Goal: Task Accomplishment & Management: Manage account settings

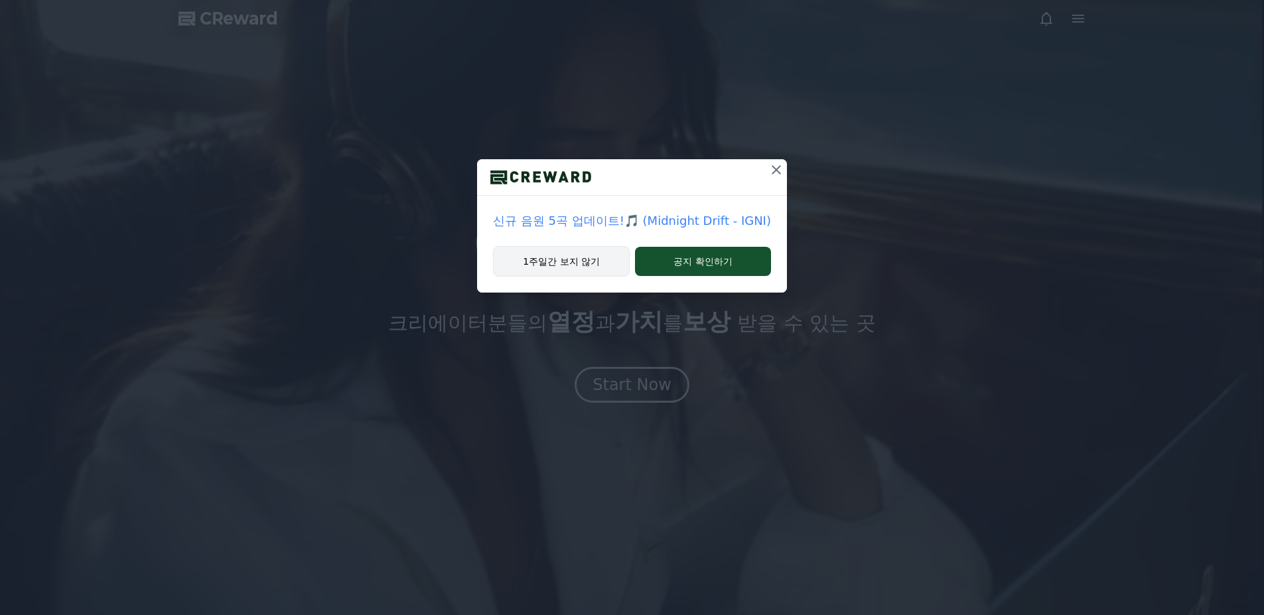
click at [597, 256] on button "1주일간 보지 않기" at bounding box center [561, 261] width 137 height 31
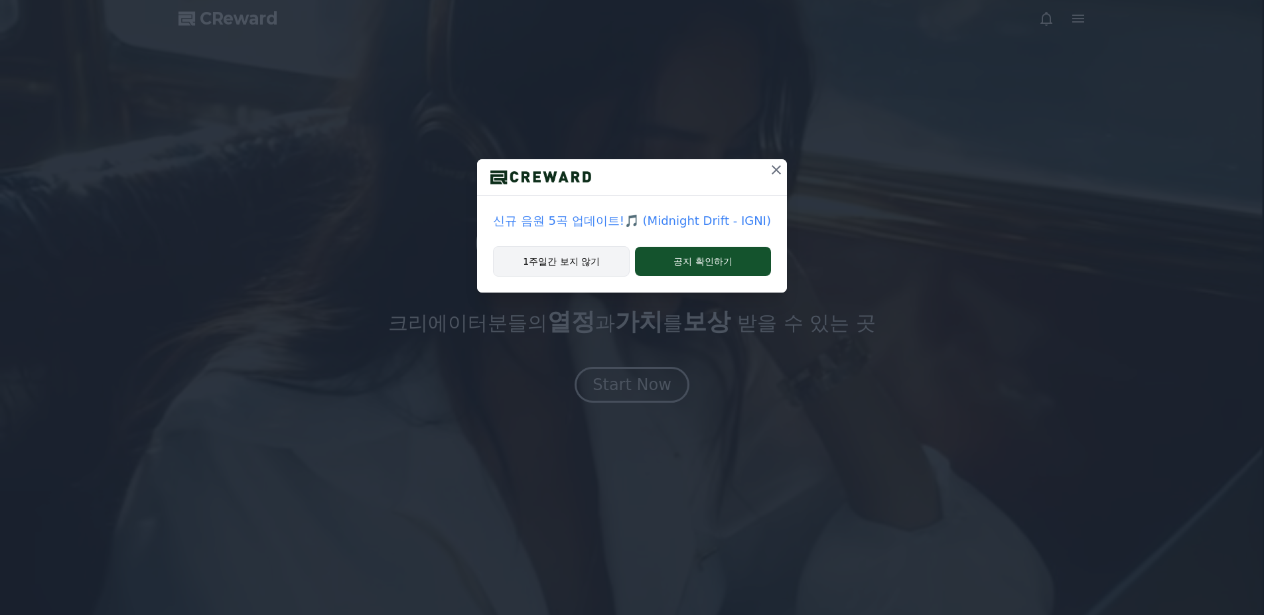
click at [573, 267] on button "1주일간 보지 않기" at bounding box center [561, 261] width 137 height 31
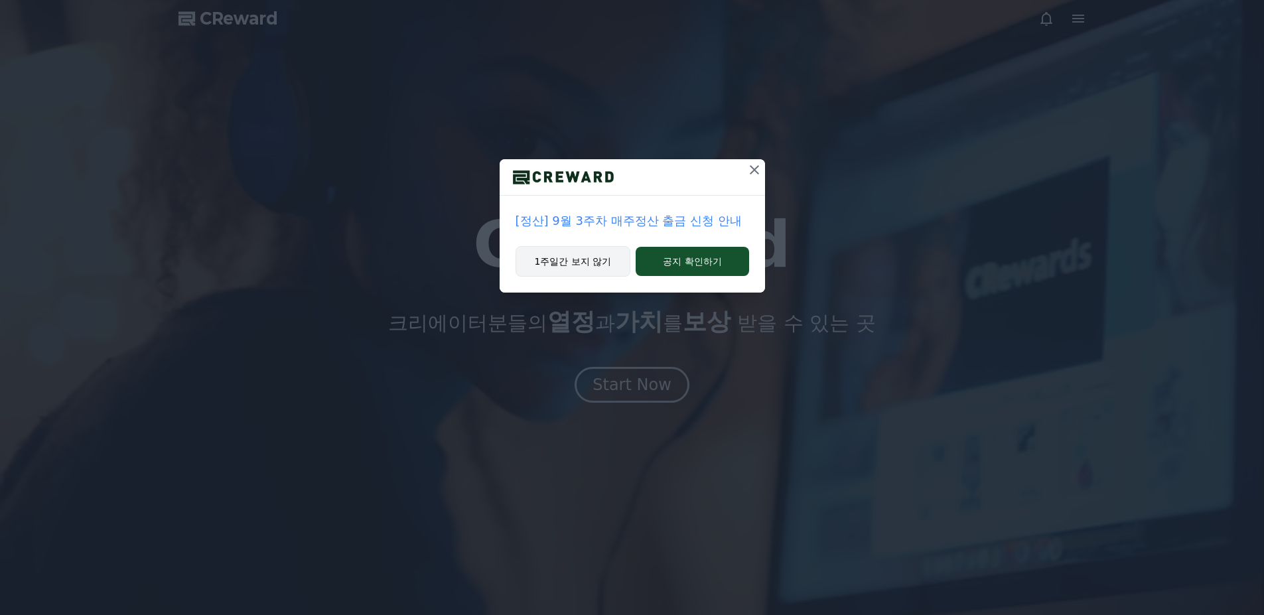
click at [583, 263] on button "1주일간 보지 않기" at bounding box center [573, 261] width 115 height 31
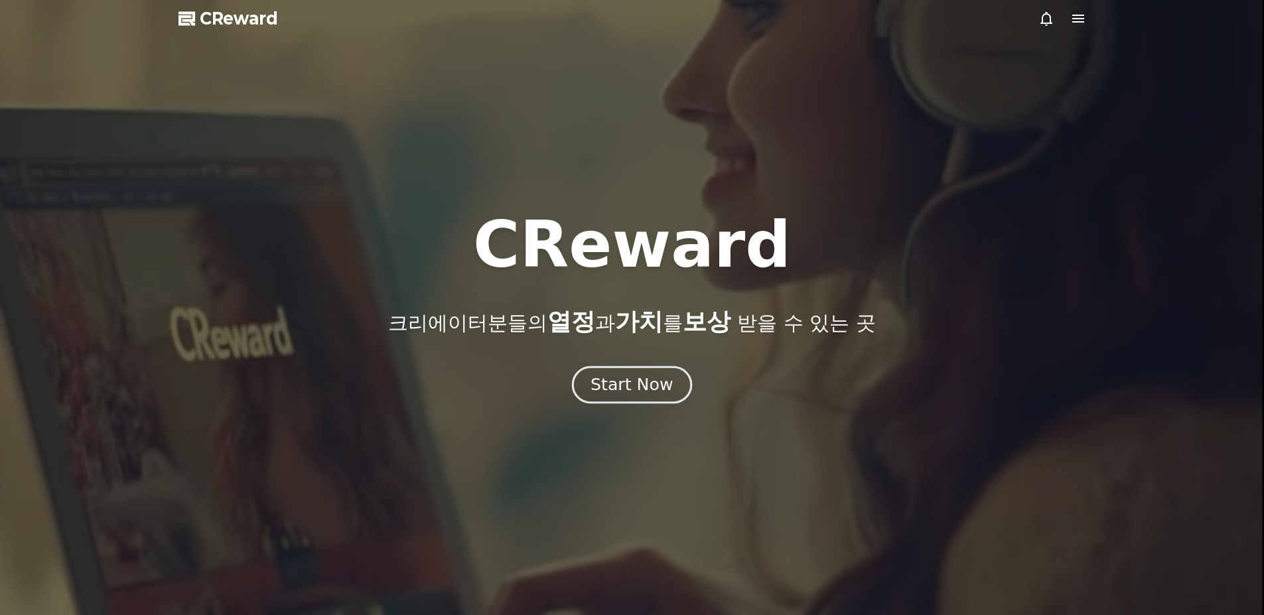
click at [644, 378] on div "Start Now" at bounding box center [632, 385] width 82 height 23
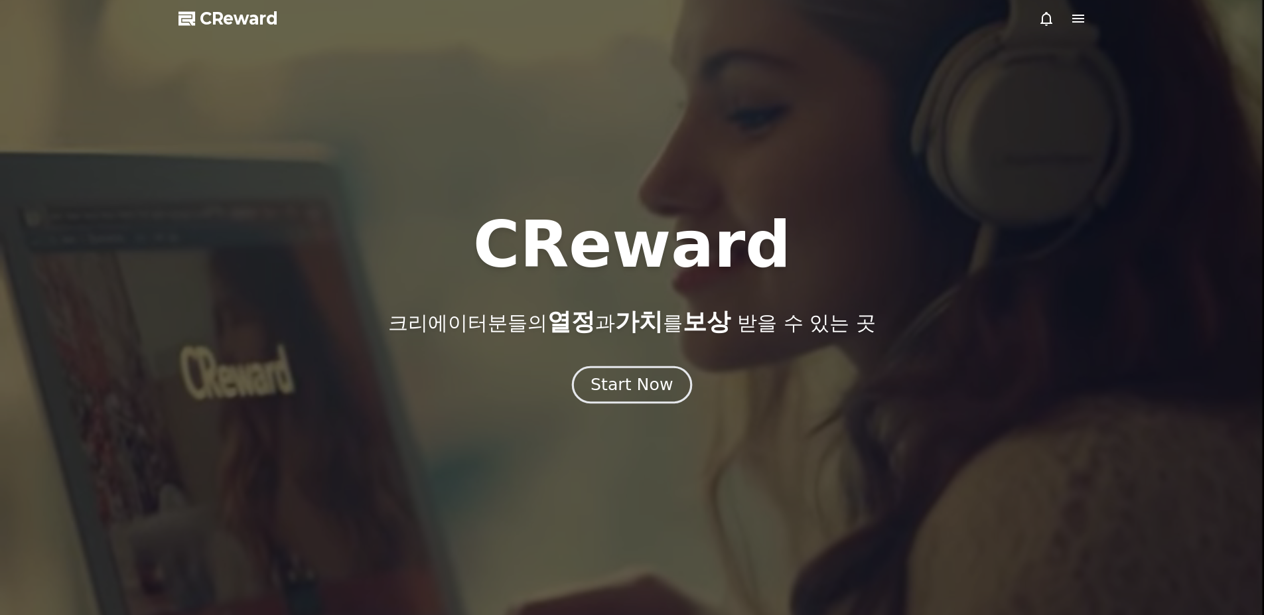
click at [625, 396] on button "Start Now" at bounding box center [632, 385] width 120 height 38
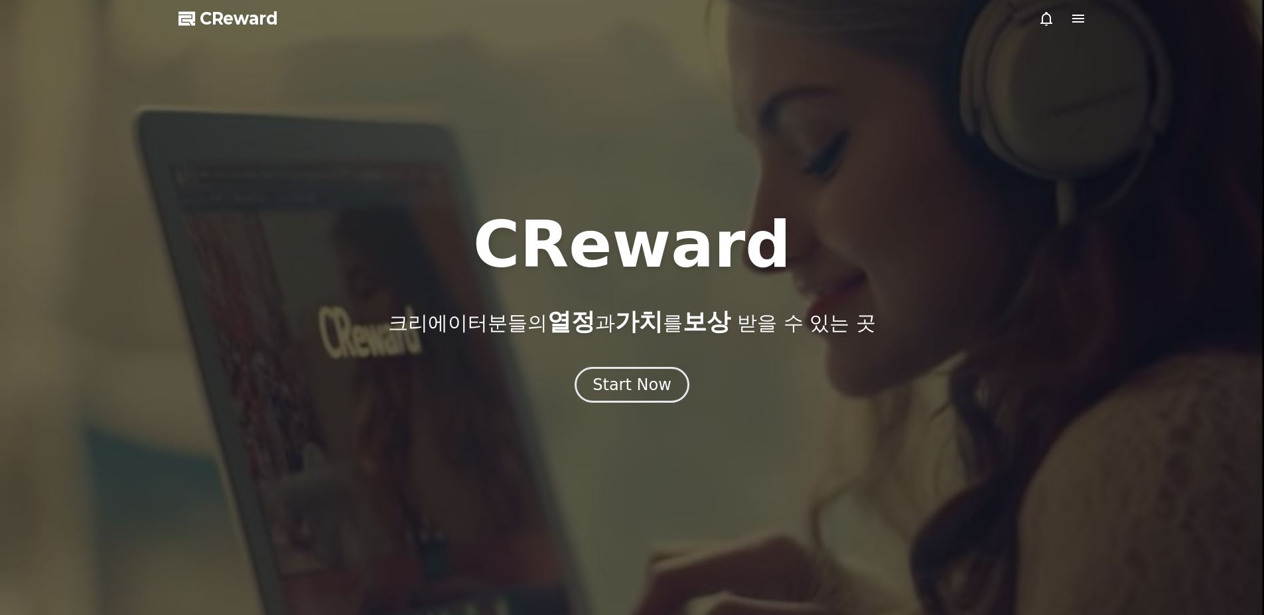
click at [1067, 18] on div at bounding box center [1063, 19] width 48 height 16
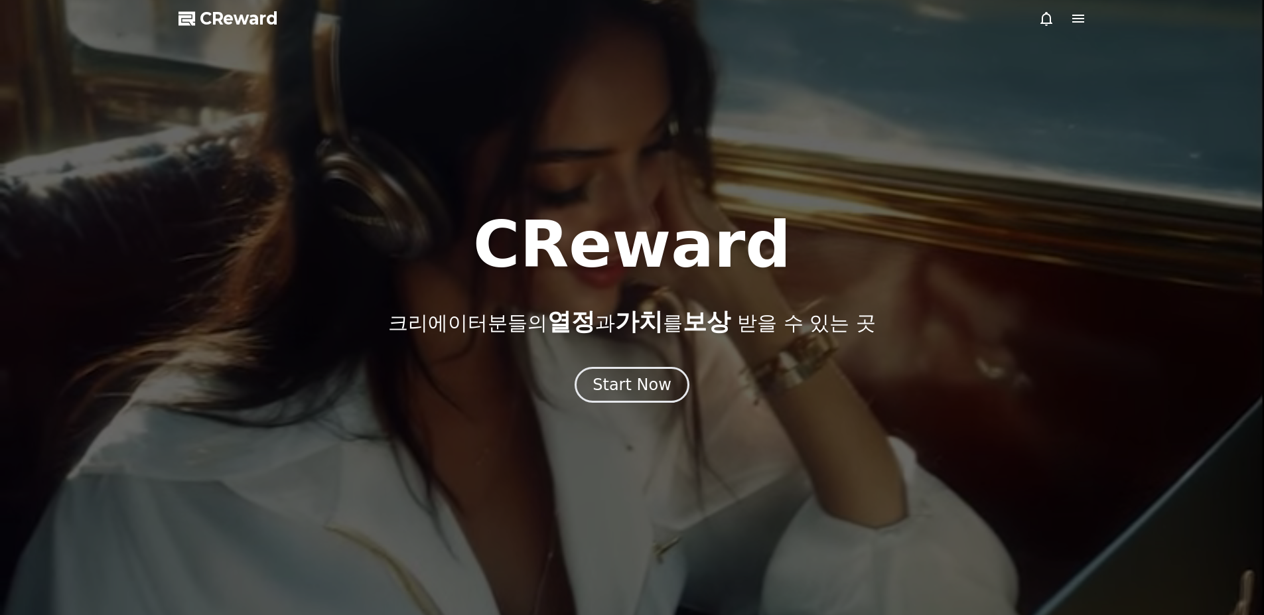
click at [1074, 17] on icon at bounding box center [1079, 19] width 16 height 16
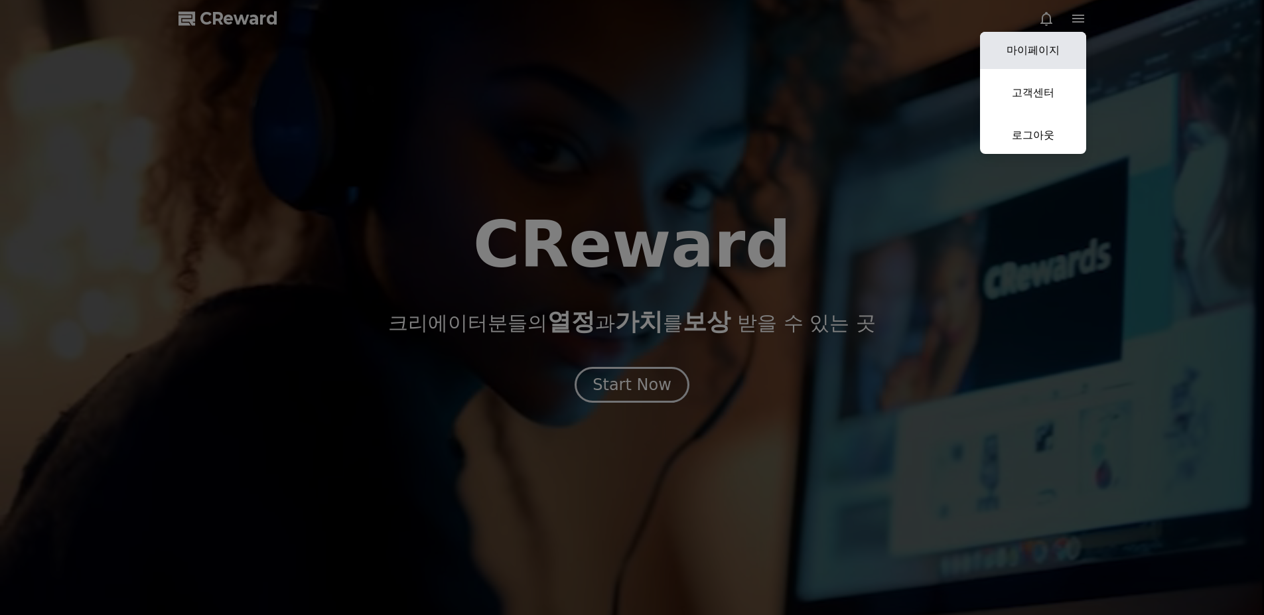
click at [1047, 58] on link "마이페이지" at bounding box center [1033, 50] width 106 height 37
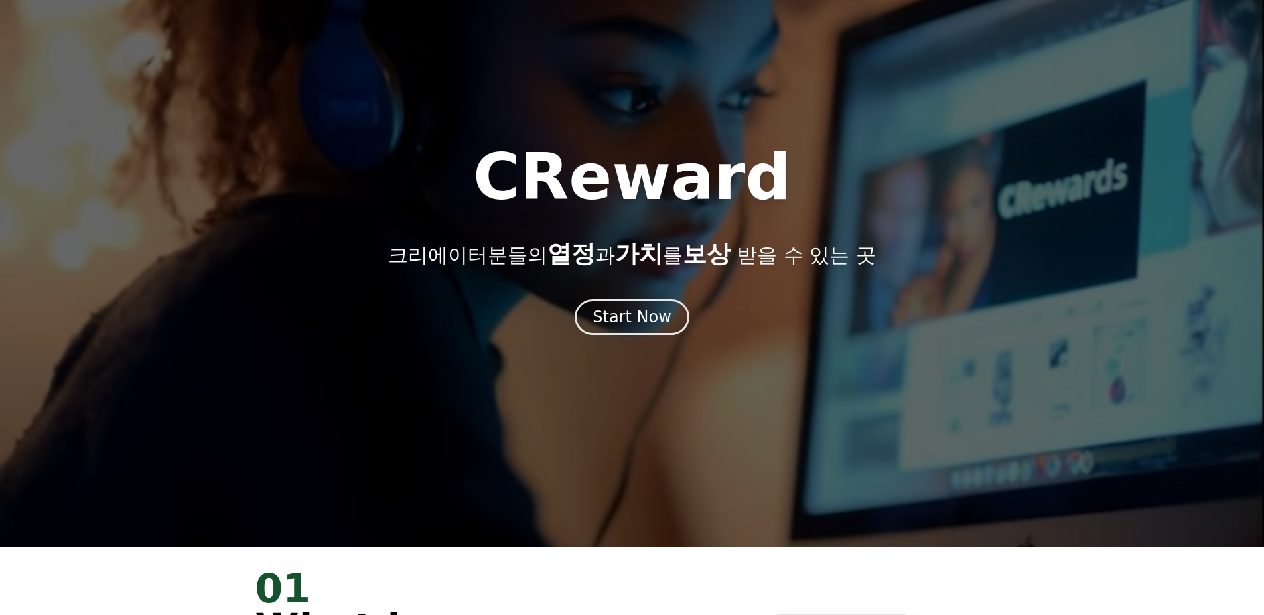
scroll to position [133, 0]
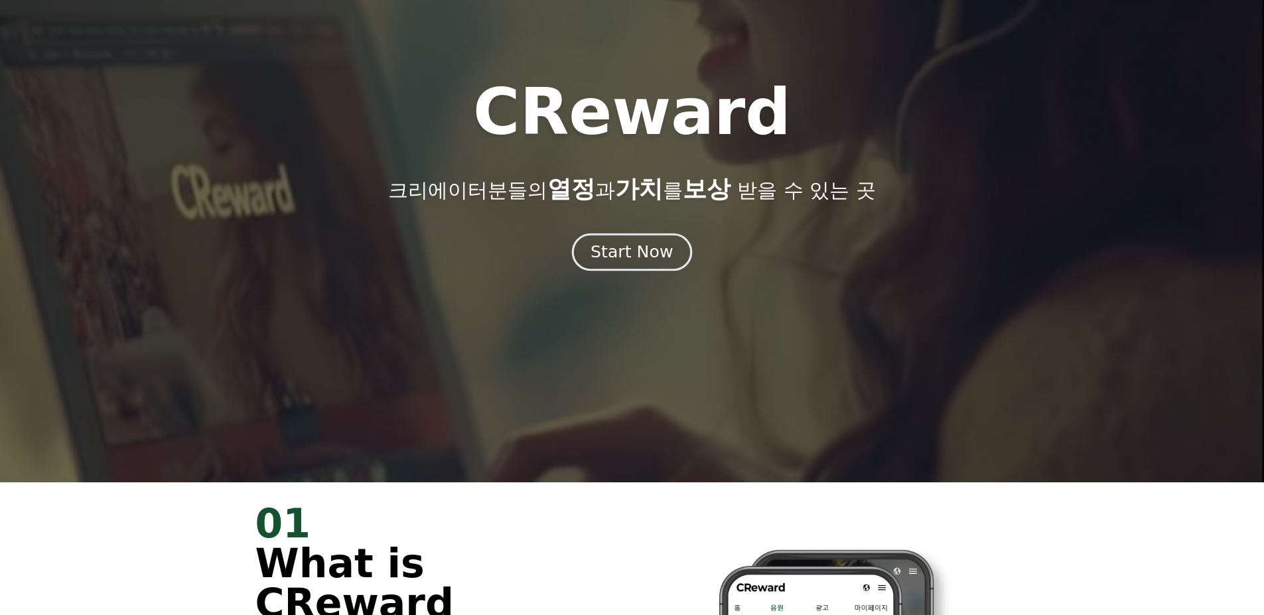
click at [641, 249] on div "Start Now" at bounding box center [632, 252] width 82 height 23
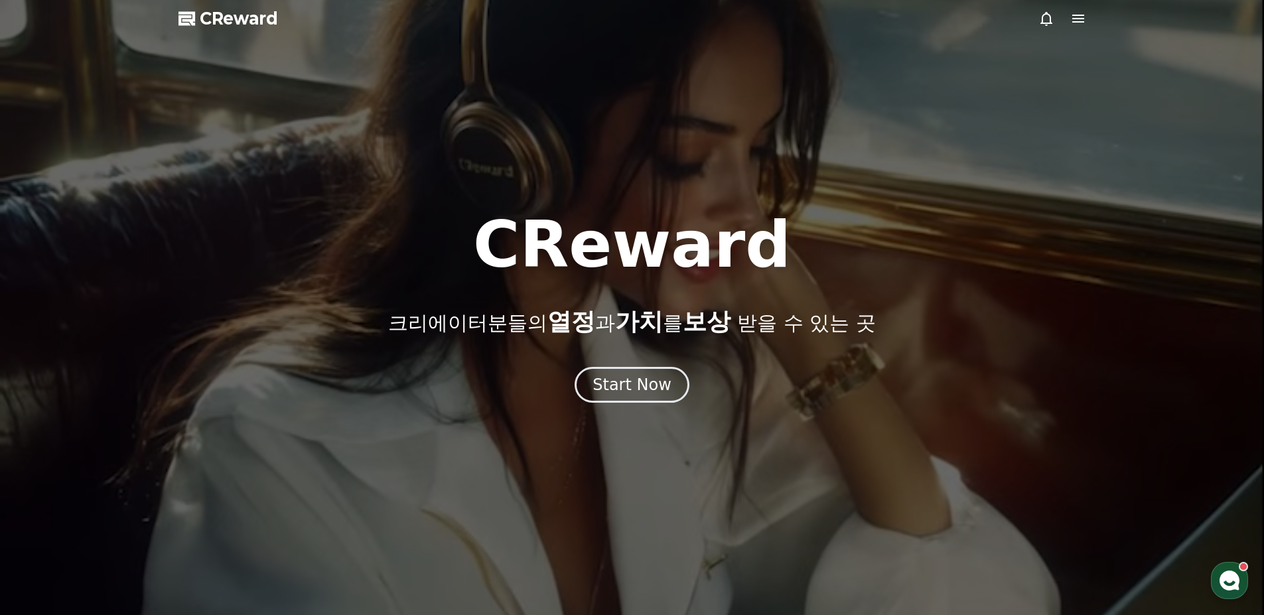
click at [1087, 23] on div at bounding box center [632, 307] width 1264 height 615
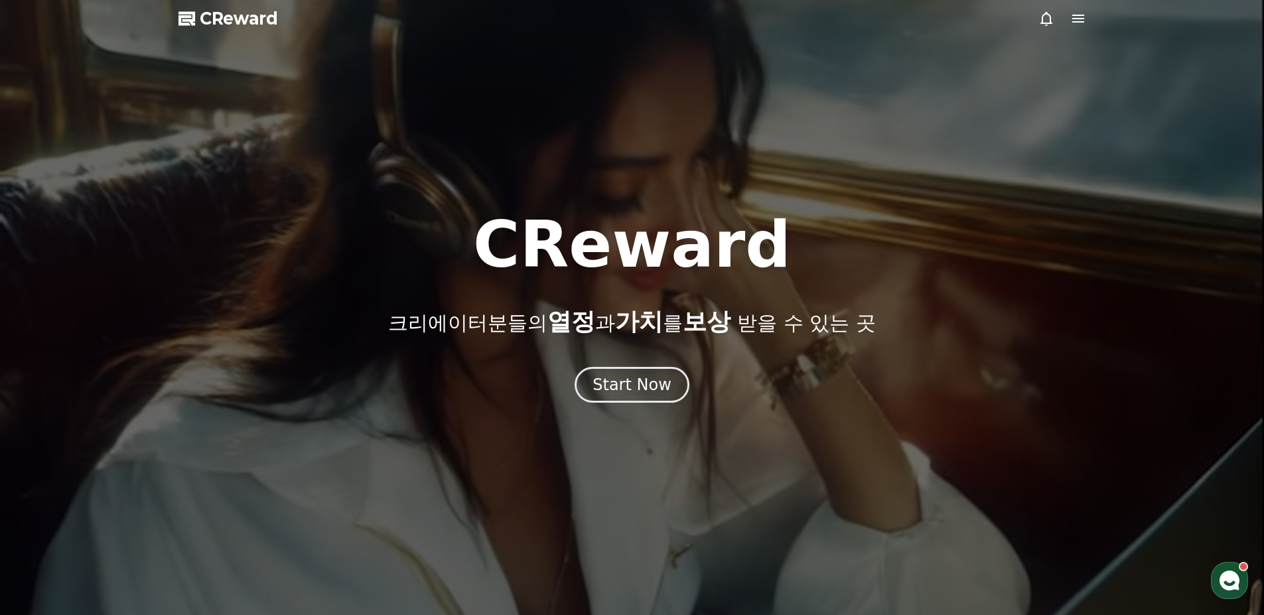
click at [1078, 19] on icon at bounding box center [1079, 19] width 12 height 8
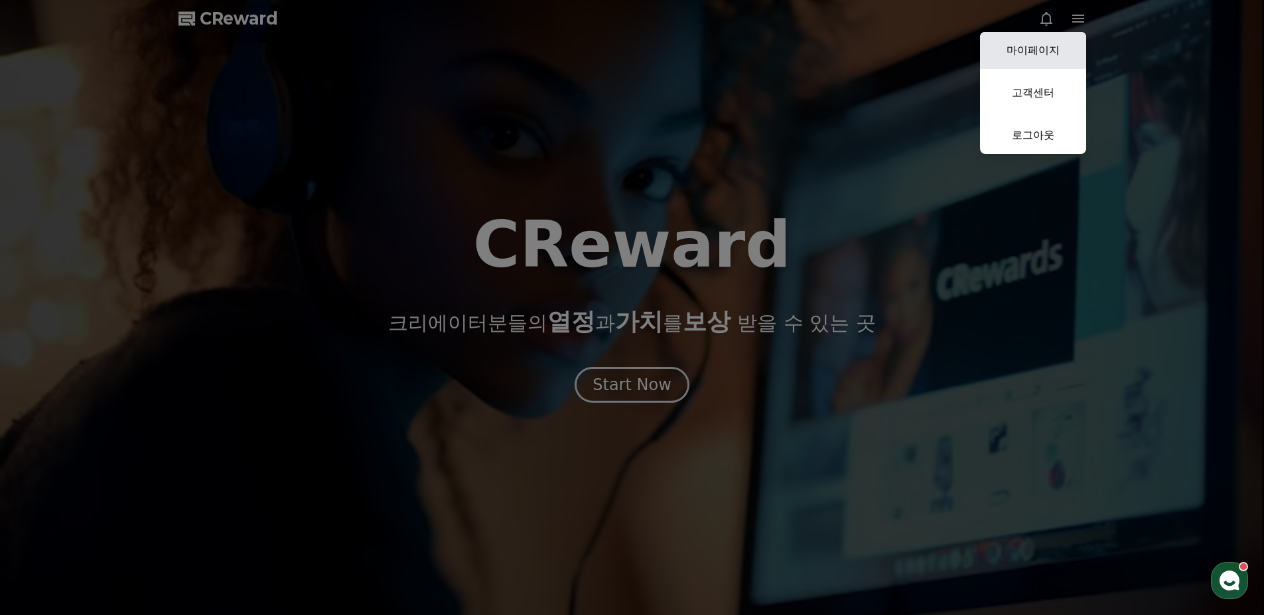
click at [1053, 58] on link "마이페이지" at bounding box center [1033, 50] width 106 height 37
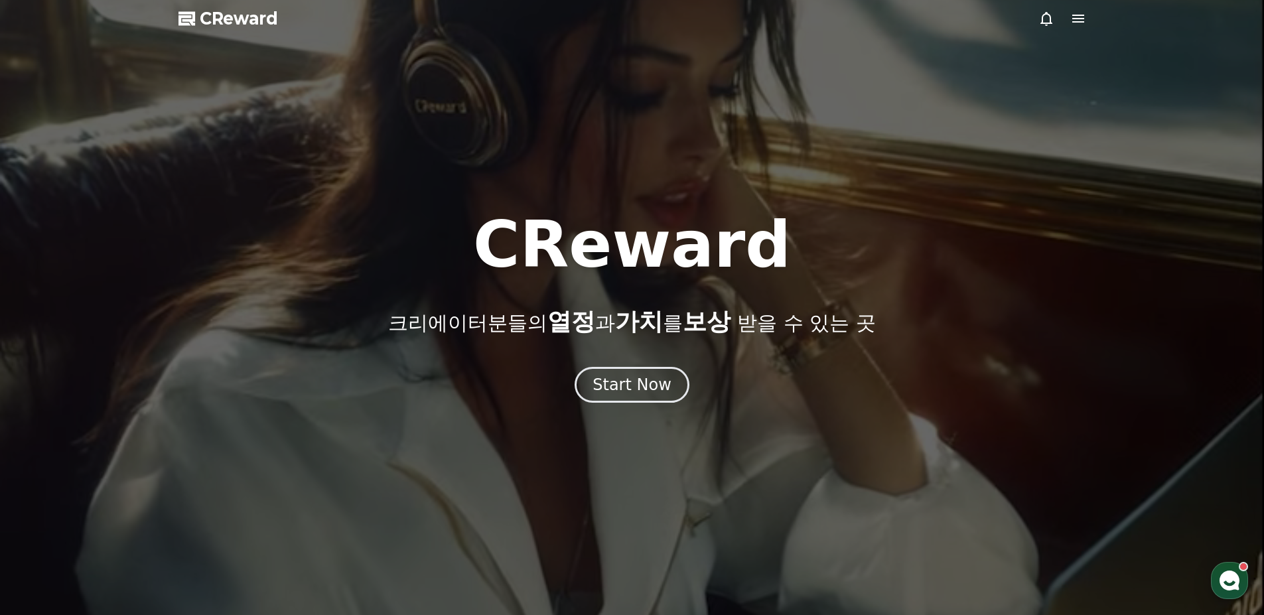
click at [250, 17] on span "CReward" at bounding box center [239, 18] width 78 height 21
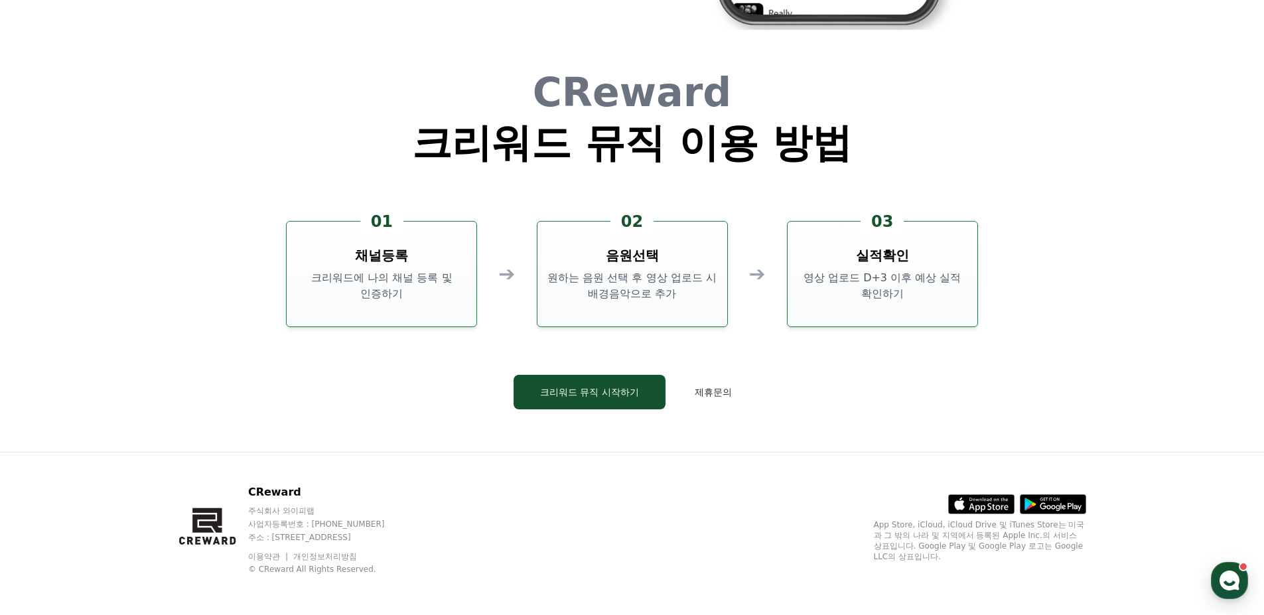
scroll to position [3596, 0]
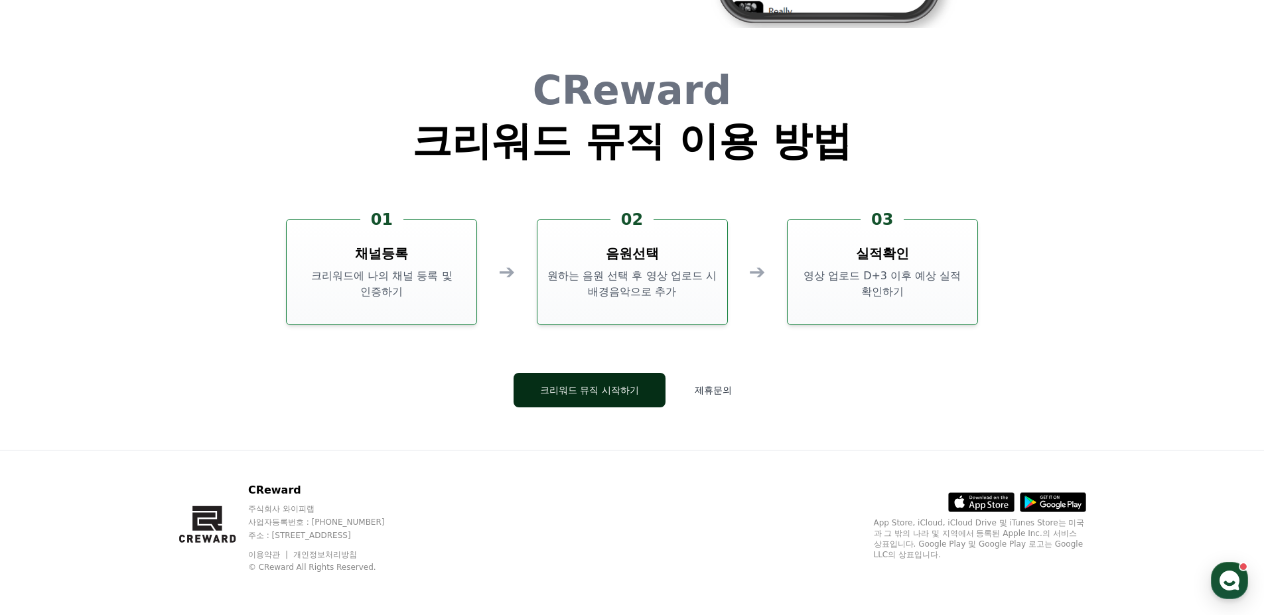
click at [603, 398] on button "크리워드 뮤직 시작하기" at bounding box center [590, 390] width 152 height 35
click at [406, 279] on p "크리워드에 나의 채널 등록 및 인증하기" at bounding box center [381, 284] width 179 height 32
click at [400, 112] on div "CReward 크리워드 뮤직 이용 방법 01 채널등록 크리워드에 나의 채널 등록 및 인증하기 ➔ 02 음원선택 원하는 음원 선택 후 영상 업로…" at bounding box center [632, 249] width 796 height 401
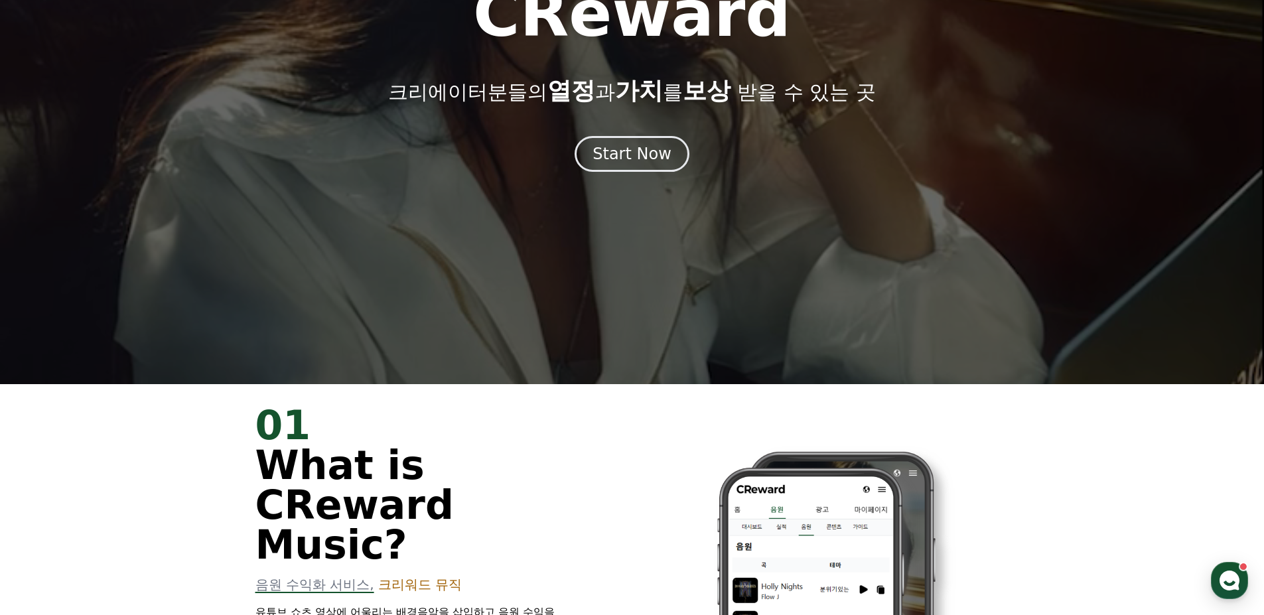
scroll to position [211, 0]
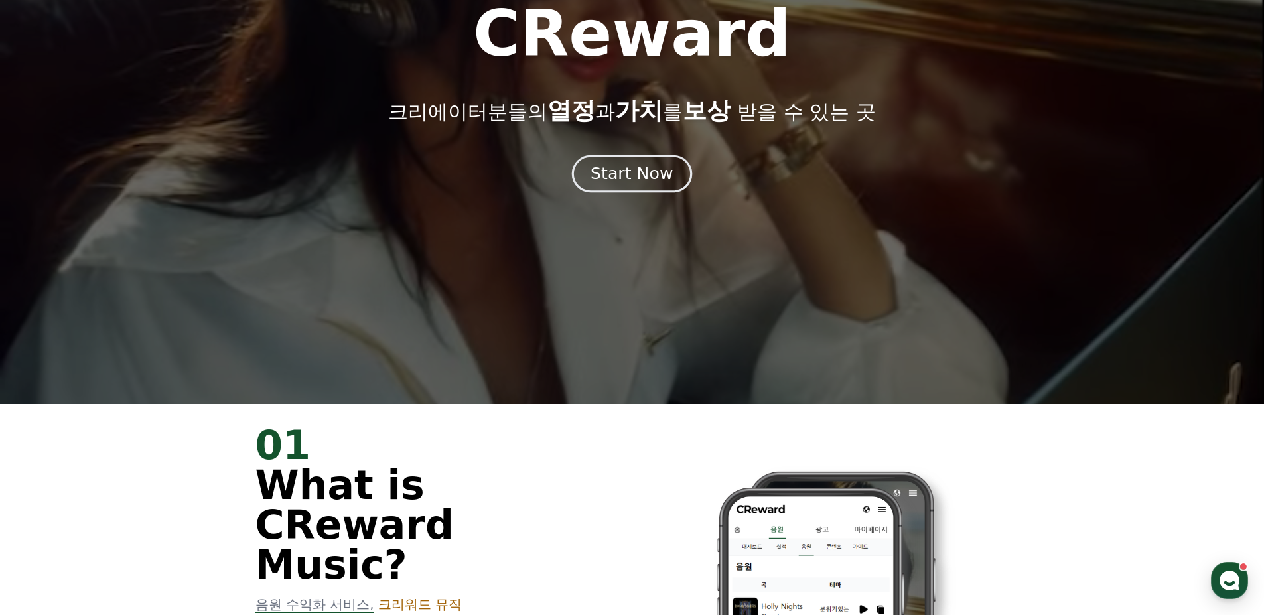
click at [637, 179] on div "Start Now" at bounding box center [632, 174] width 82 height 23
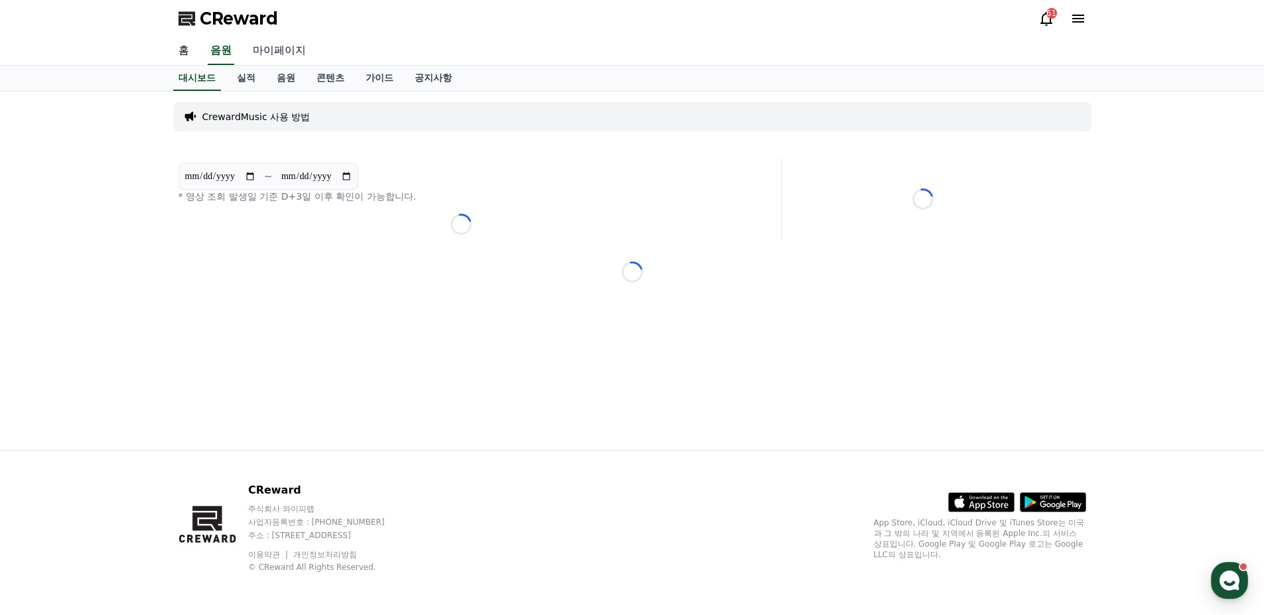
click at [289, 53] on link "마이페이지" at bounding box center [279, 51] width 74 height 28
click at [1050, 22] on icon at bounding box center [1047, 19] width 12 height 14
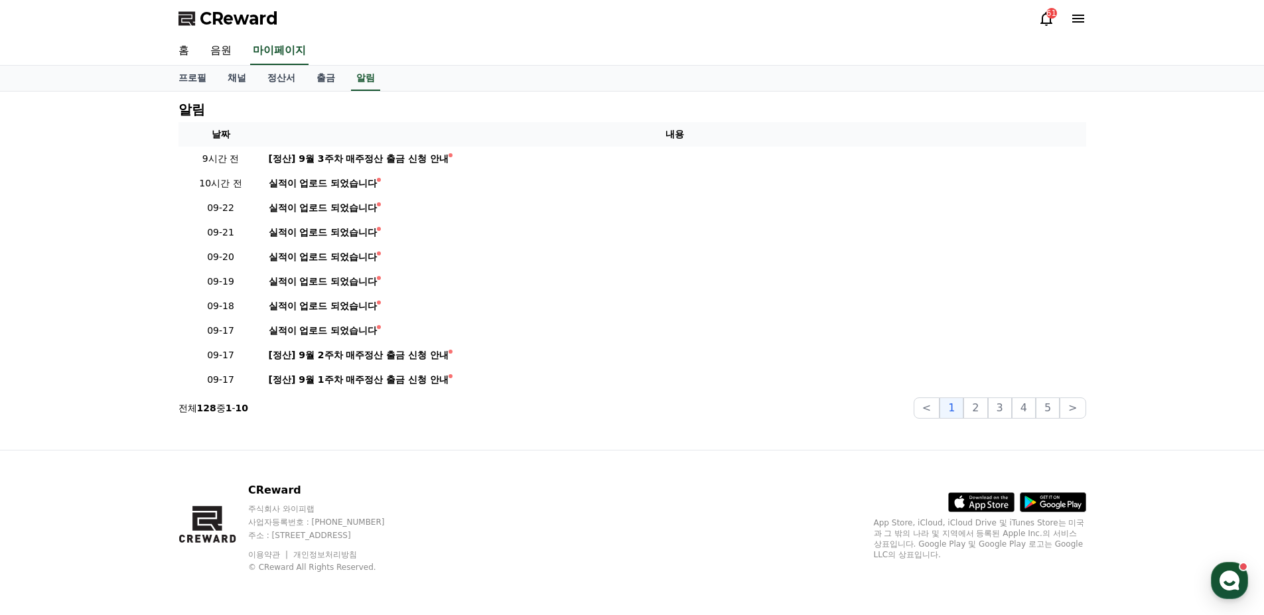
click at [1050, 22] on icon at bounding box center [1047, 19] width 12 height 14
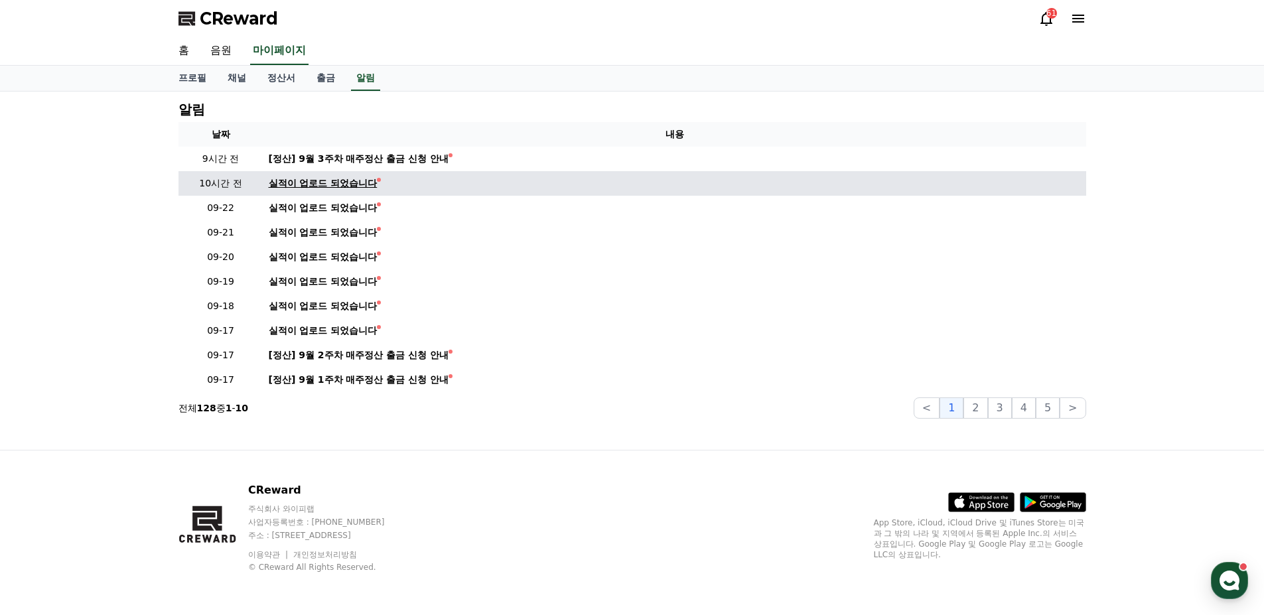
click at [374, 180] on div "실적이 업로드 되었습니다" at bounding box center [323, 184] width 109 height 14
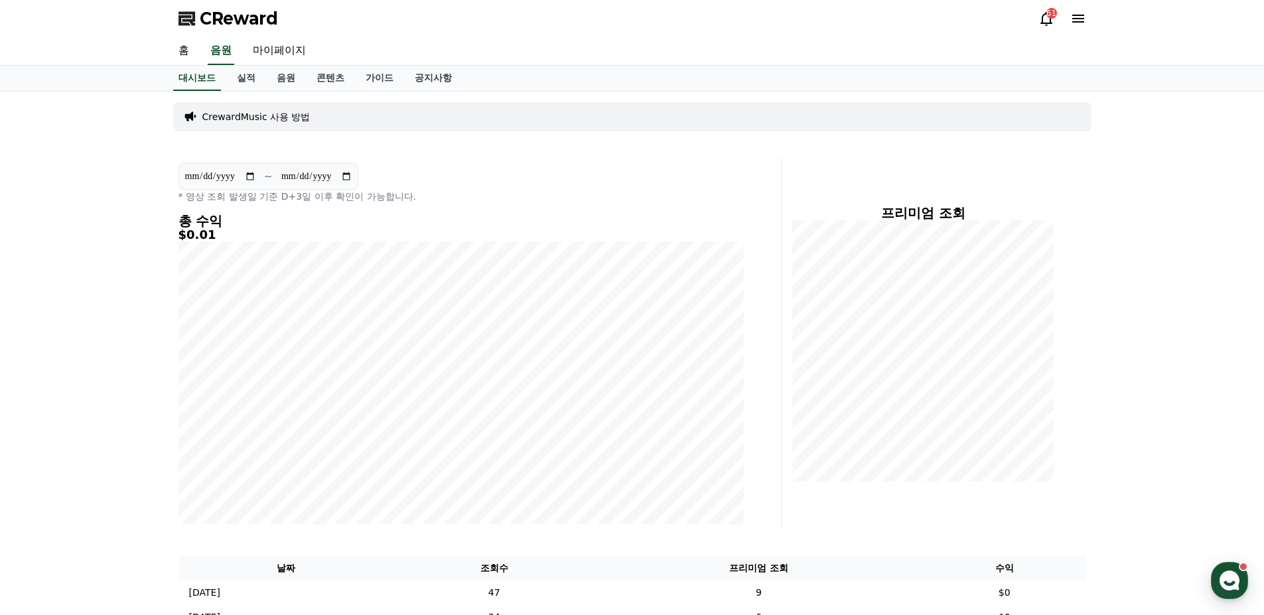
click at [248, 91] on div "대시보드 실적 음원 콘텐츠 가이드 공지사항" at bounding box center [632, 79] width 1264 height 26
click at [250, 82] on link "실적" at bounding box center [246, 78] width 40 height 25
click at [293, 81] on link "음원" at bounding box center [286, 78] width 40 height 25
click at [281, 50] on link "마이페이지" at bounding box center [279, 51] width 74 height 28
click at [191, 54] on link "홈" at bounding box center [184, 51] width 32 height 28
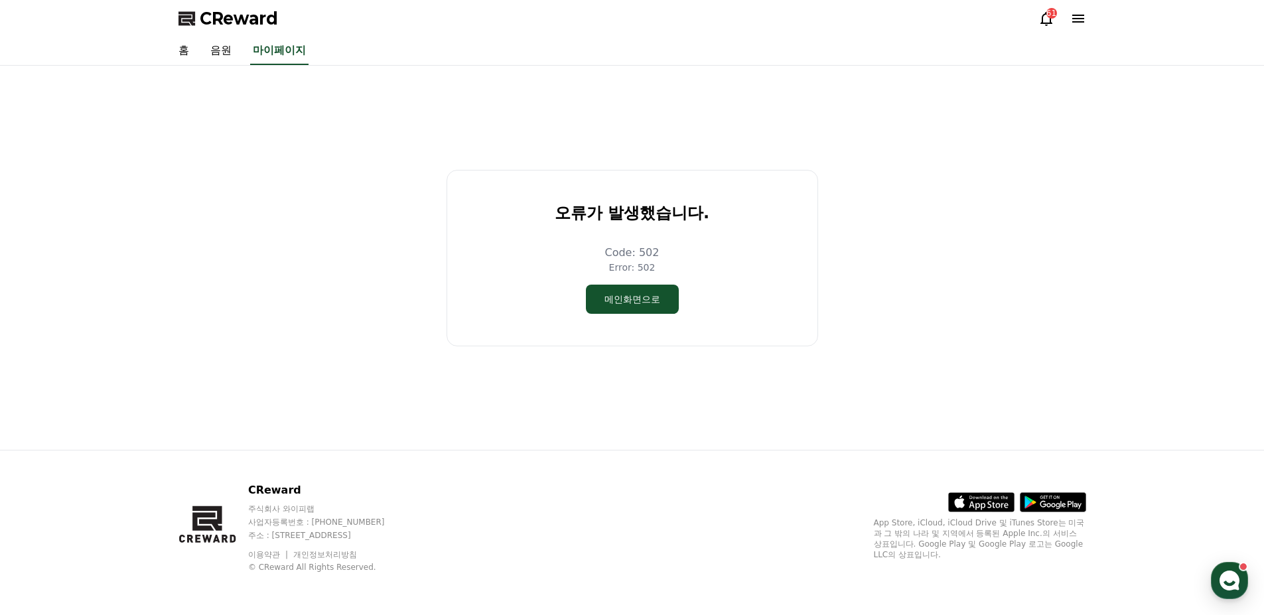
click at [625, 392] on div "오류가 발생했습니다. Code: 502 Error: 502 메인화면으로" at bounding box center [632, 258] width 919 height 374
click at [659, 302] on button "메인화면으로" at bounding box center [632, 299] width 93 height 29
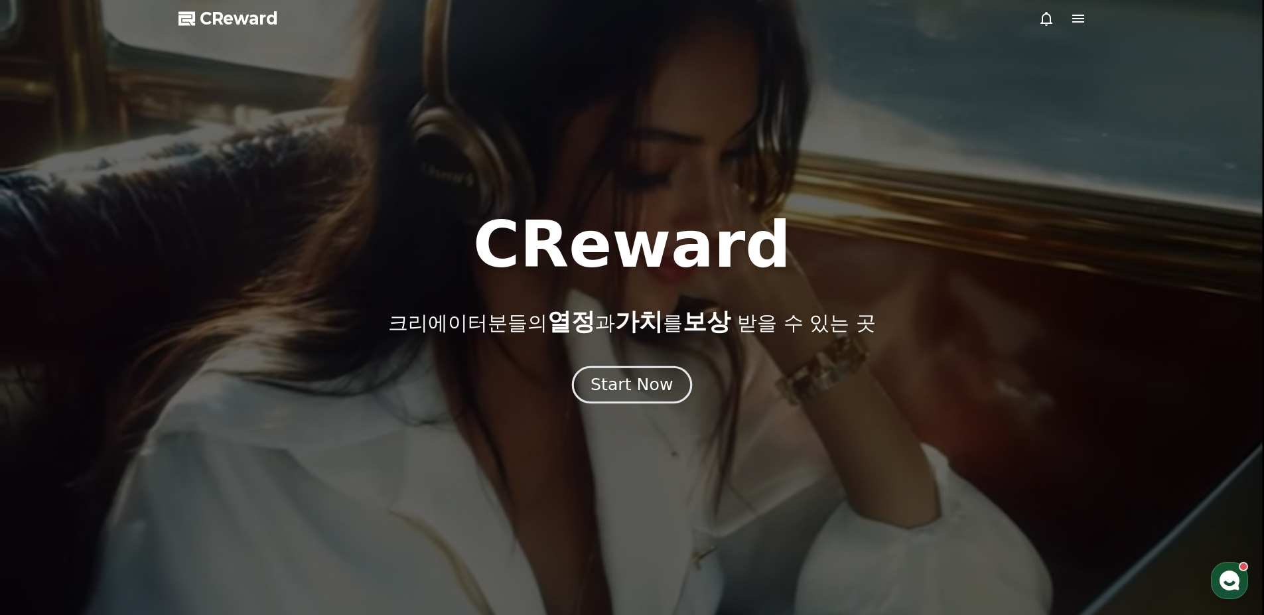
click at [646, 388] on div "Start Now" at bounding box center [632, 385] width 82 height 23
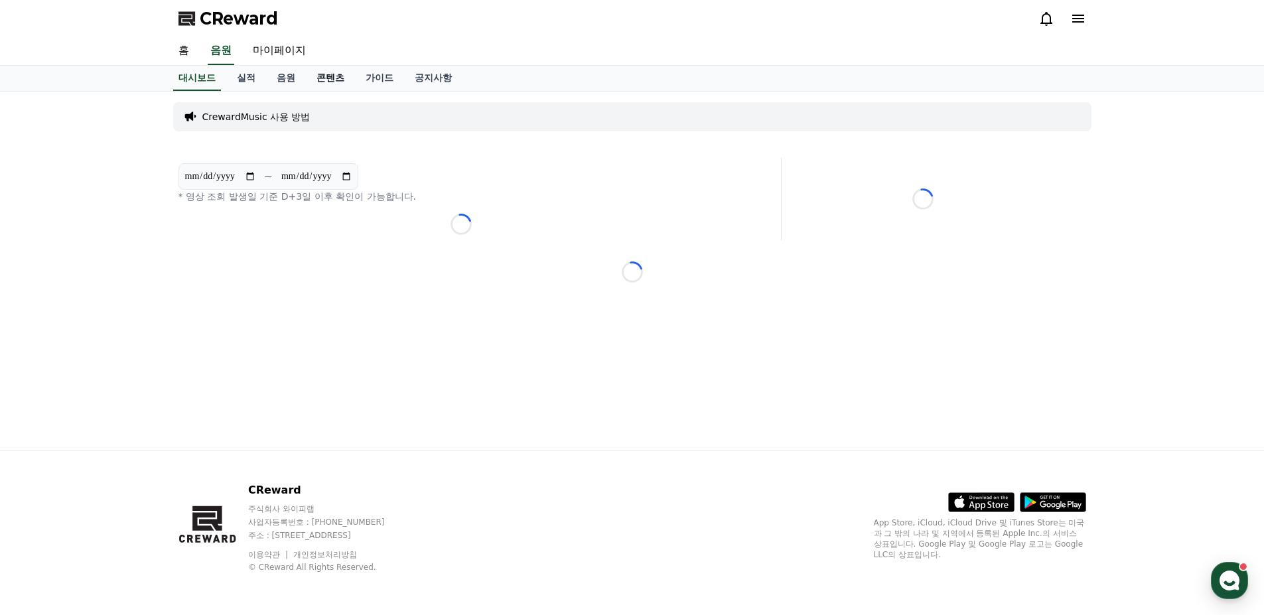
click at [338, 78] on link "콘텐츠" at bounding box center [330, 78] width 49 height 25
